Goal: Task Accomplishment & Management: Use online tool/utility

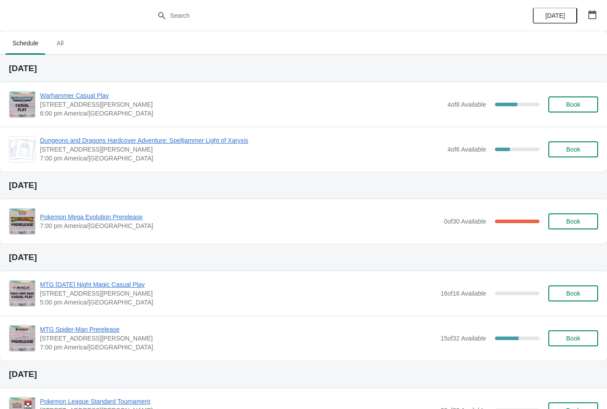
click at [582, 99] on button "Book" at bounding box center [574, 105] width 50 height 16
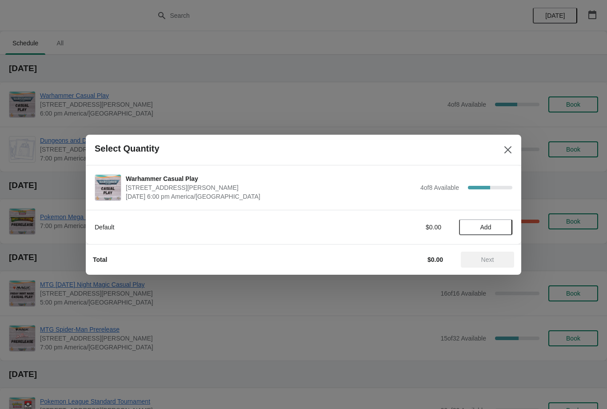
click at [501, 219] on button "Add" at bounding box center [485, 227] width 53 height 16
click at [495, 266] on button "Next" at bounding box center [487, 260] width 53 height 16
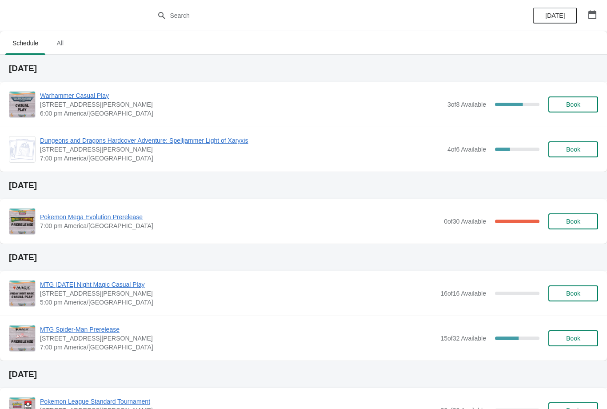
click at [576, 105] on span "Book" at bounding box center [574, 104] width 14 height 7
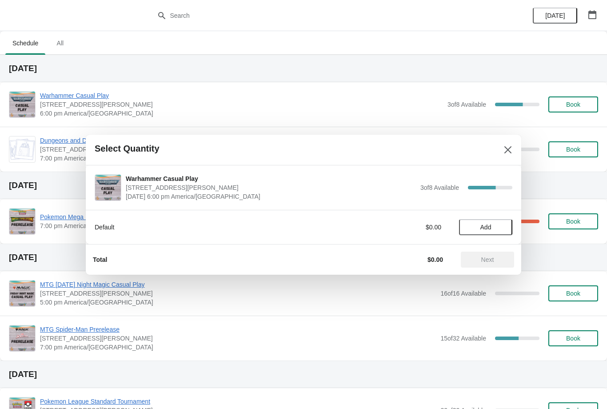
click at [494, 228] on span "Add" at bounding box center [485, 227] width 37 height 7
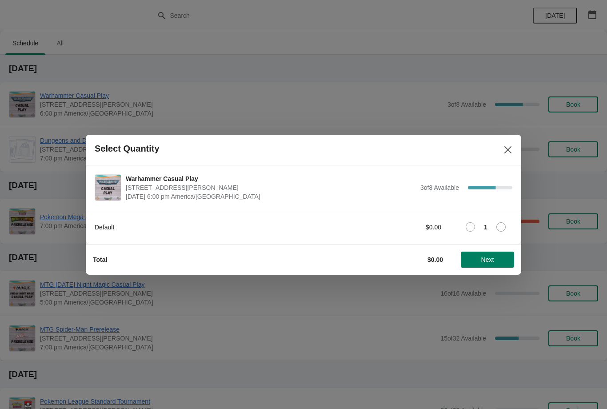
click at [498, 254] on button "Next" at bounding box center [487, 260] width 53 height 16
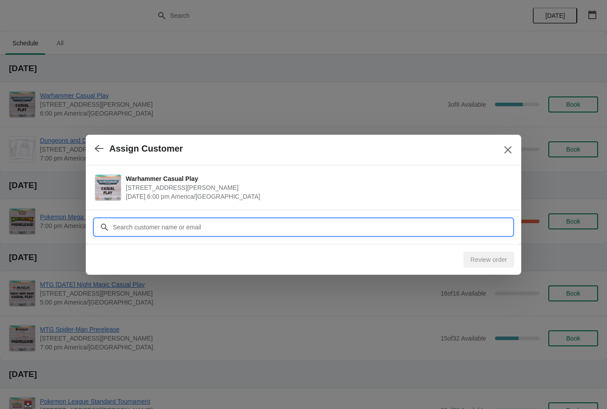
click at [465, 220] on input "Customer" at bounding box center [313, 227] width 400 height 16
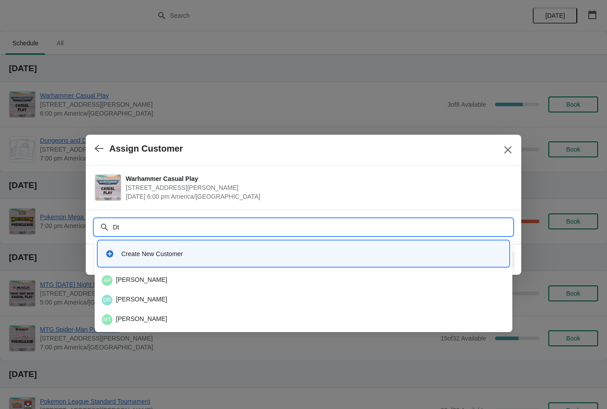
type input "D"
type input "Ste"
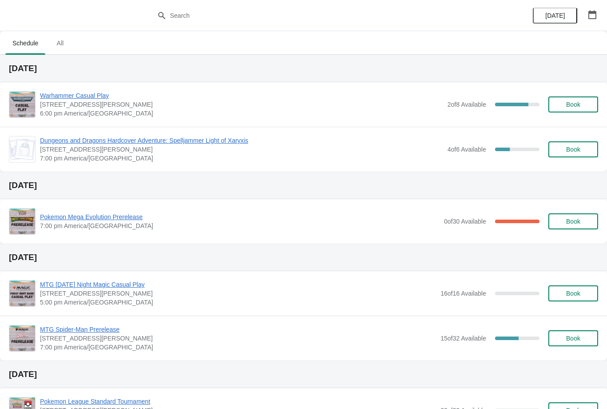
click at [225, 140] on span "Dungeons and Dragons Hardcover Adventure: Spelljammer Light of Xaryxis" at bounding box center [241, 140] width 403 height 9
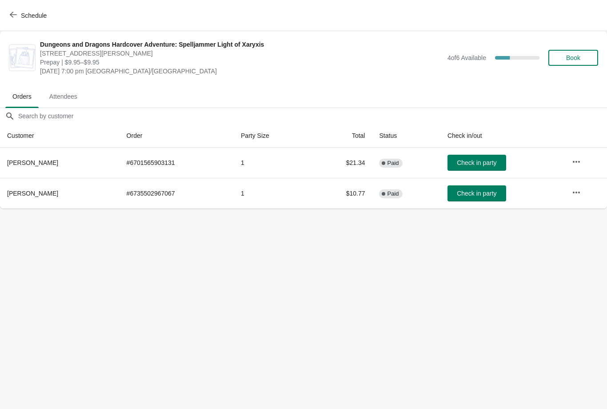
click at [12, 4] on div "Schedule" at bounding box center [303, 15] width 607 height 31
click at [11, 5] on div "Schedule" at bounding box center [303, 15] width 607 height 31
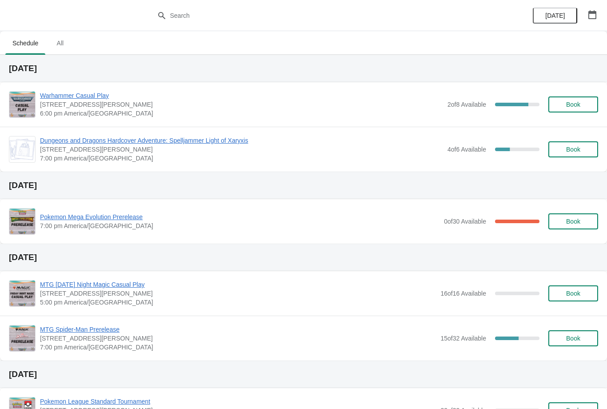
click at [581, 97] on button "Book" at bounding box center [574, 105] width 50 height 16
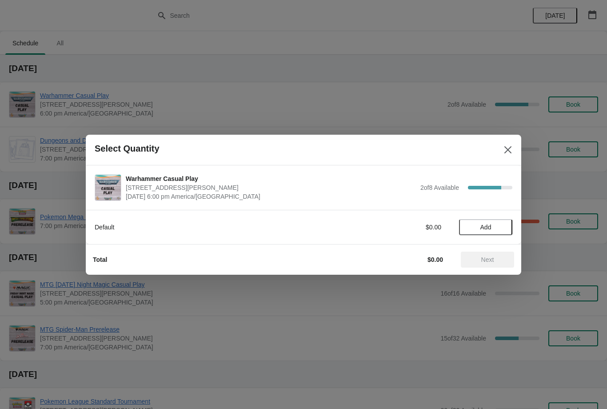
click at [481, 234] on button "Add" at bounding box center [485, 227] width 53 height 16
click at [479, 257] on span "Next" at bounding box center [487, 259] width 39 height 7
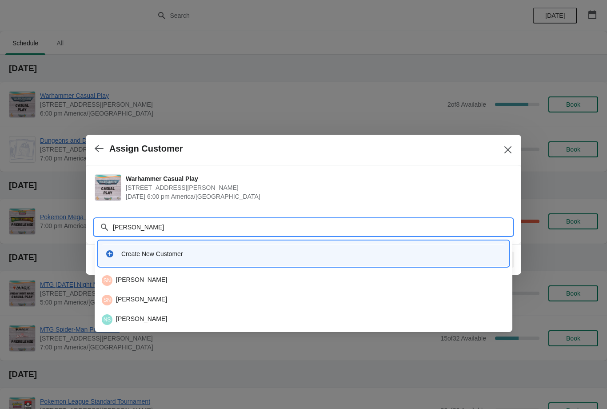
type input "Asaf"
